Goal: Task Accomplishment & Management: Manage account settings

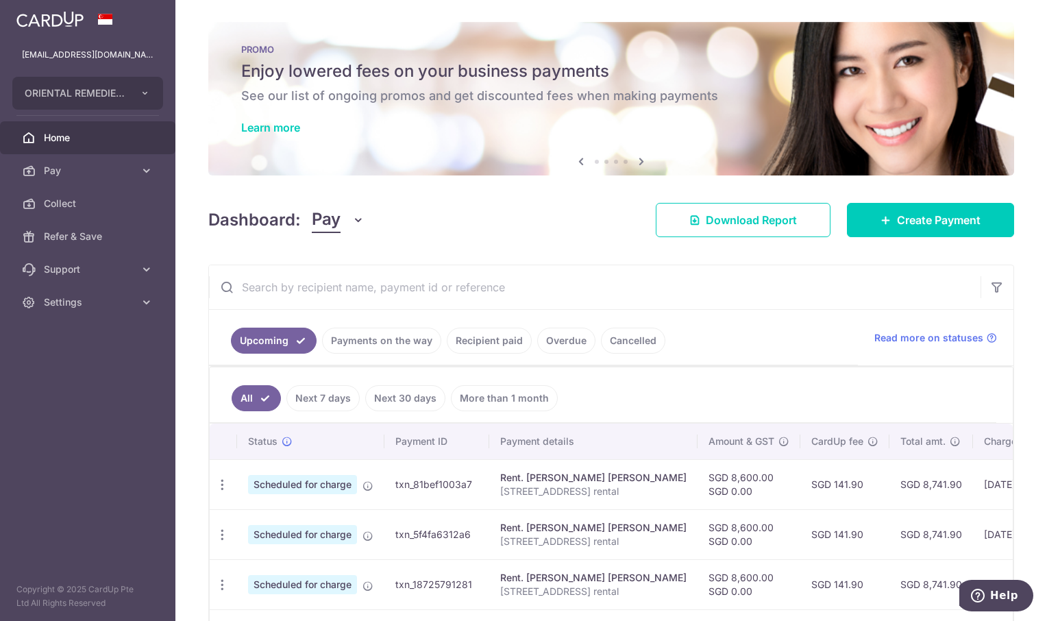
scroll to position [212, 0]
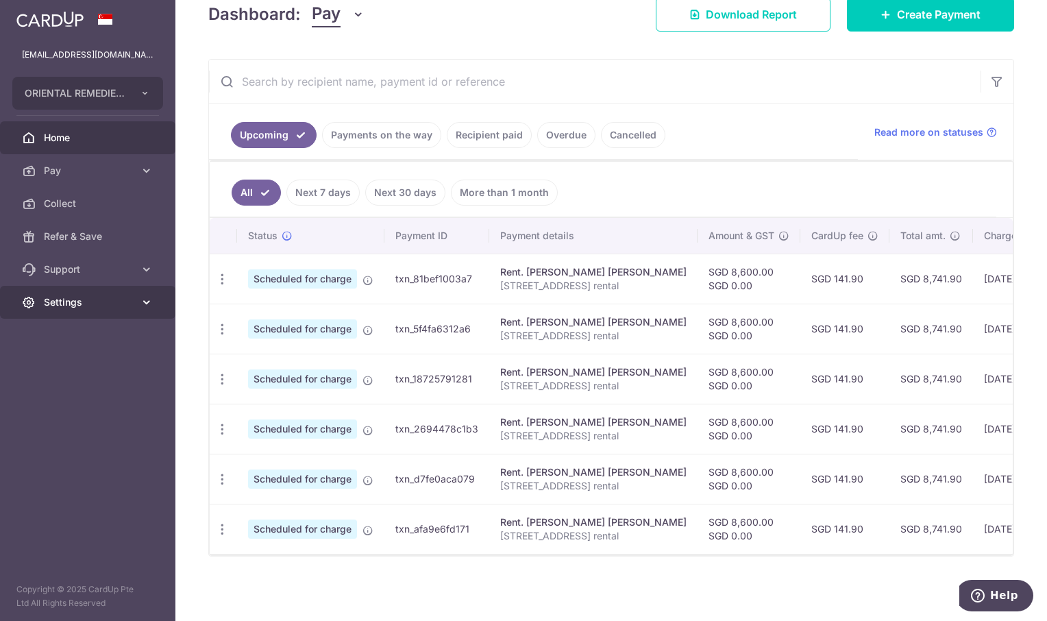
click at [65, 297] on span "Settings" at bounding box center [89, 302] width 90 height 14
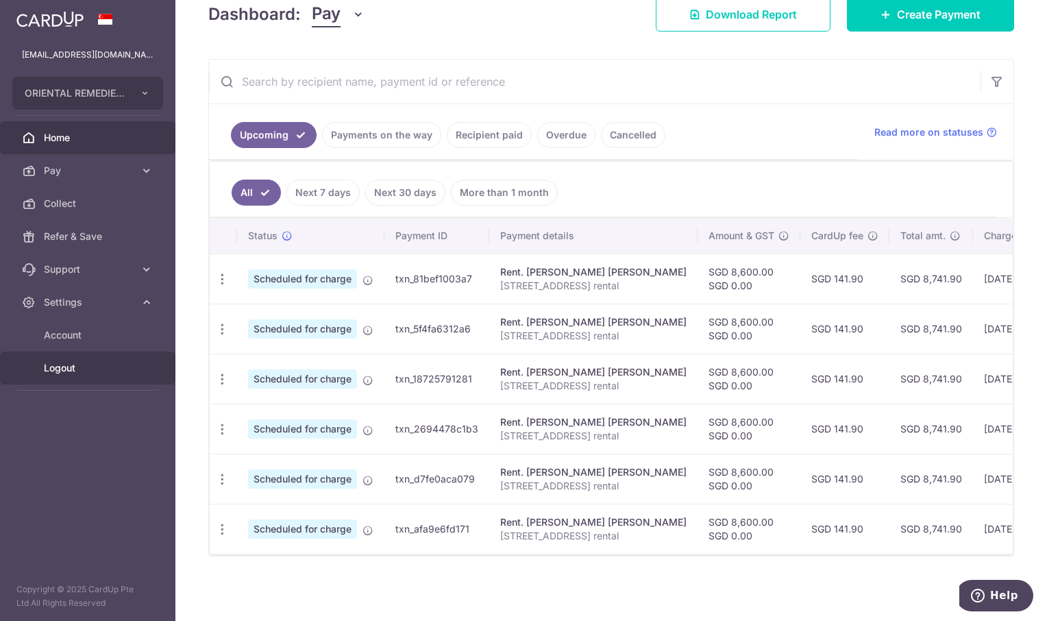
click at [65, 370] on span "Logout" at bounding box center [89, 368] width 90 height 14
